Goal: Navigation & Orientation: Go to known website

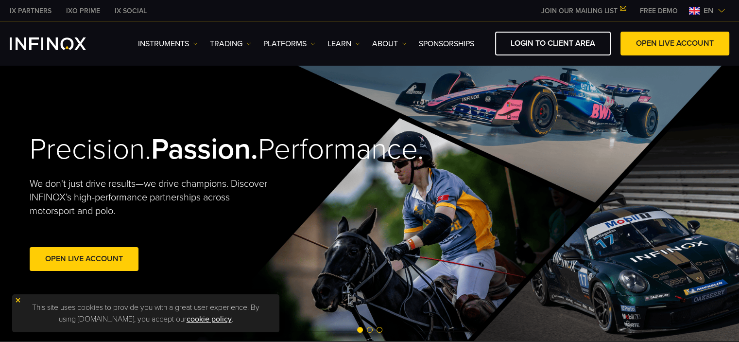
click at [0, 0] on p "Choose your language:" at bounding box center [0, 0] width 0 height 0
click at [544, 41] on link "LOGIN TO CLIENT AREA" at bounding box center [553, 44] width 116 height 24
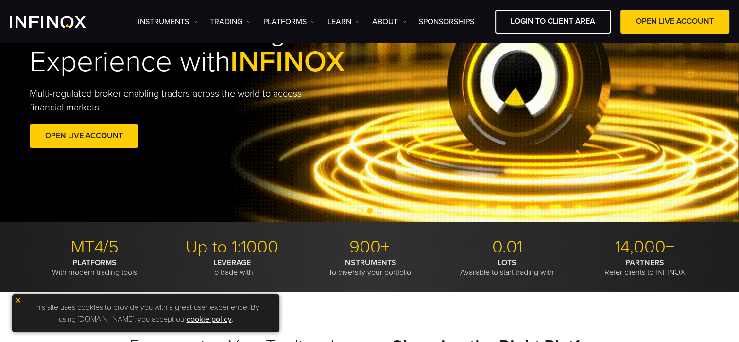
scroll to position [194, 0]
